Goal: Task Accomplishment & Management: Use online tool/utility

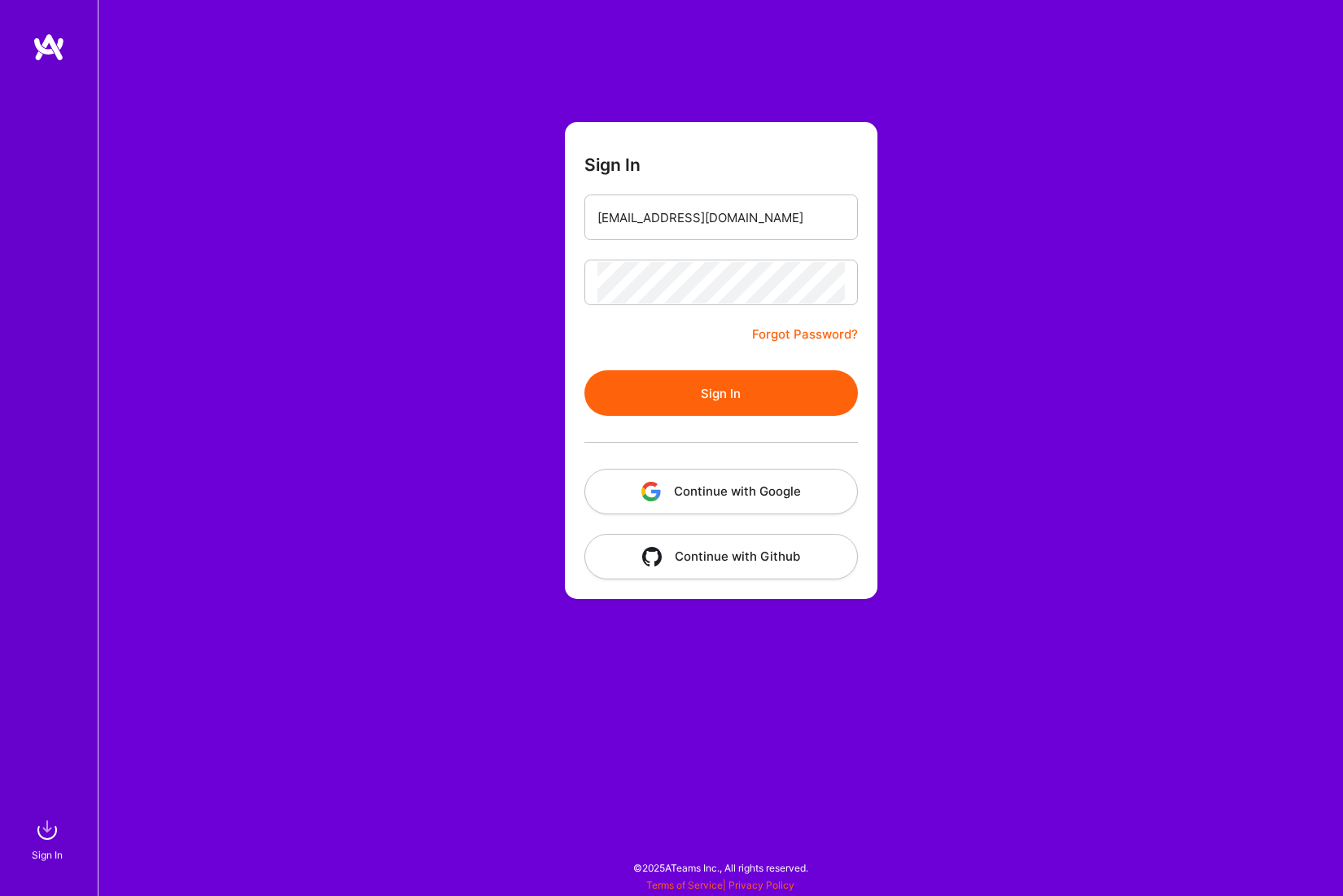
click at [652, 395] on button "Sign In" at bounding box center [720, 393] width 273 height 46
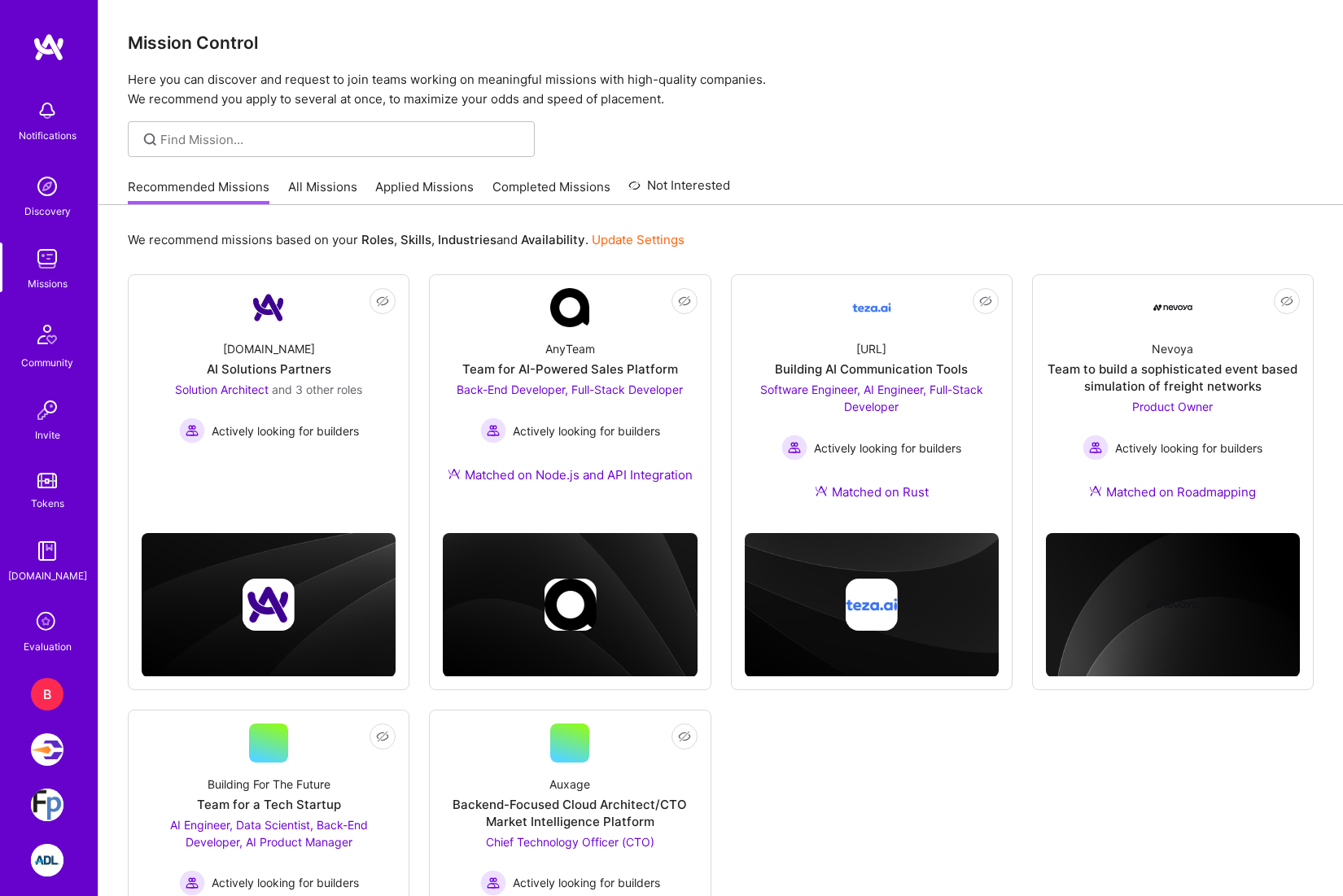
scroll to position [124, 0]
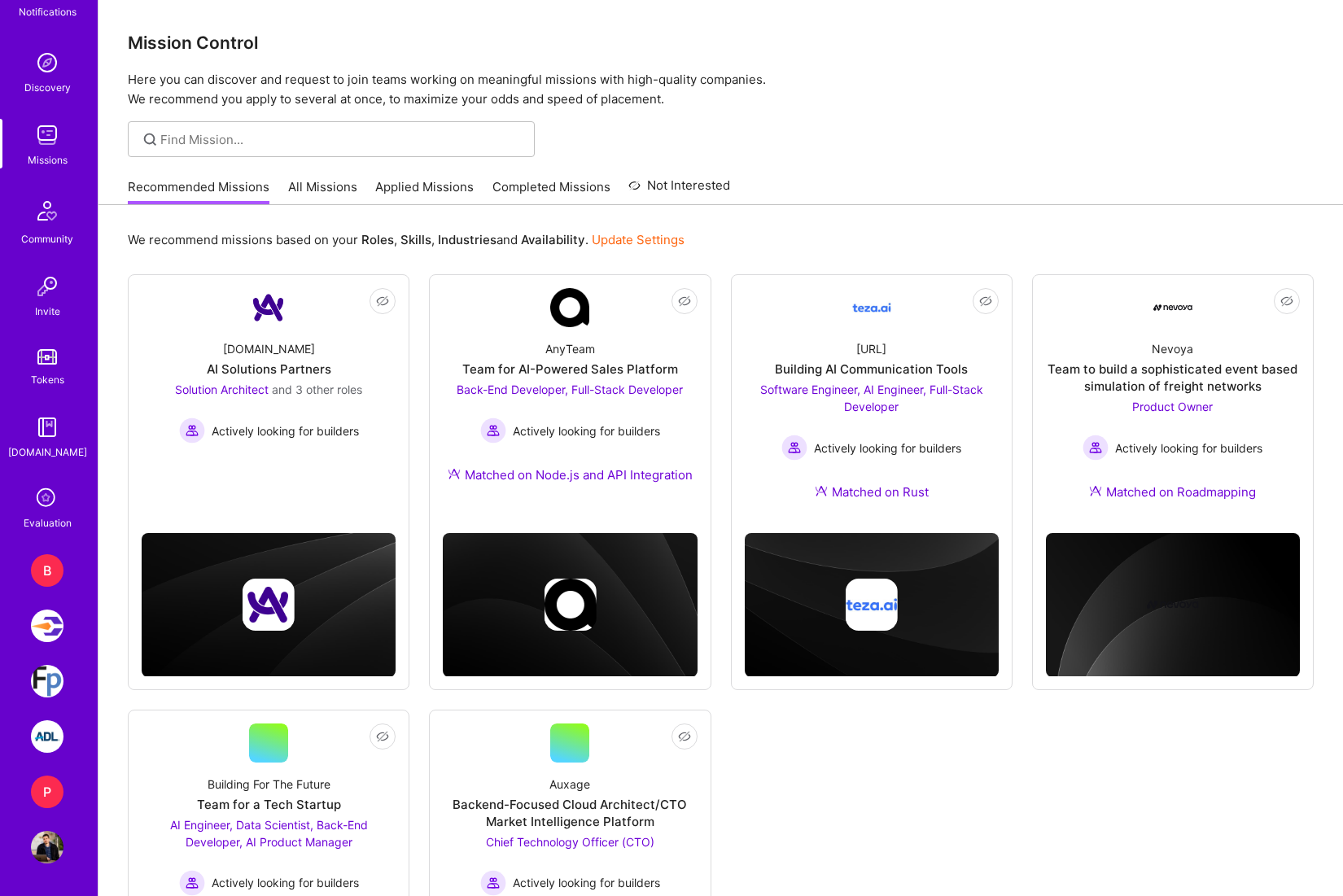
click at [55, 678] on img at bounding box center [48, 681] width 33 height 33
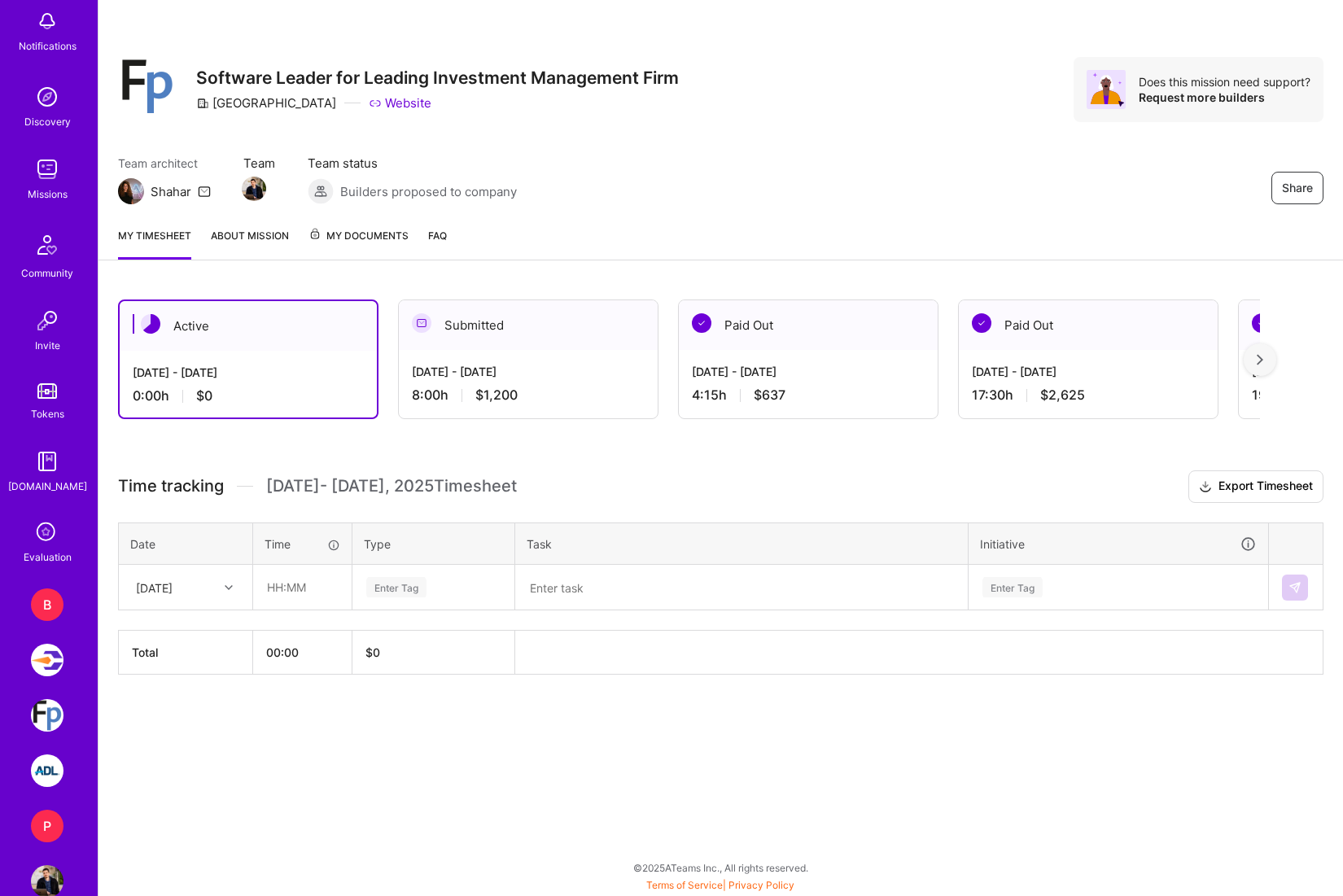
scroll to position [124, 0]
